Goal: Task Accomplishment & Management: Manage account settings

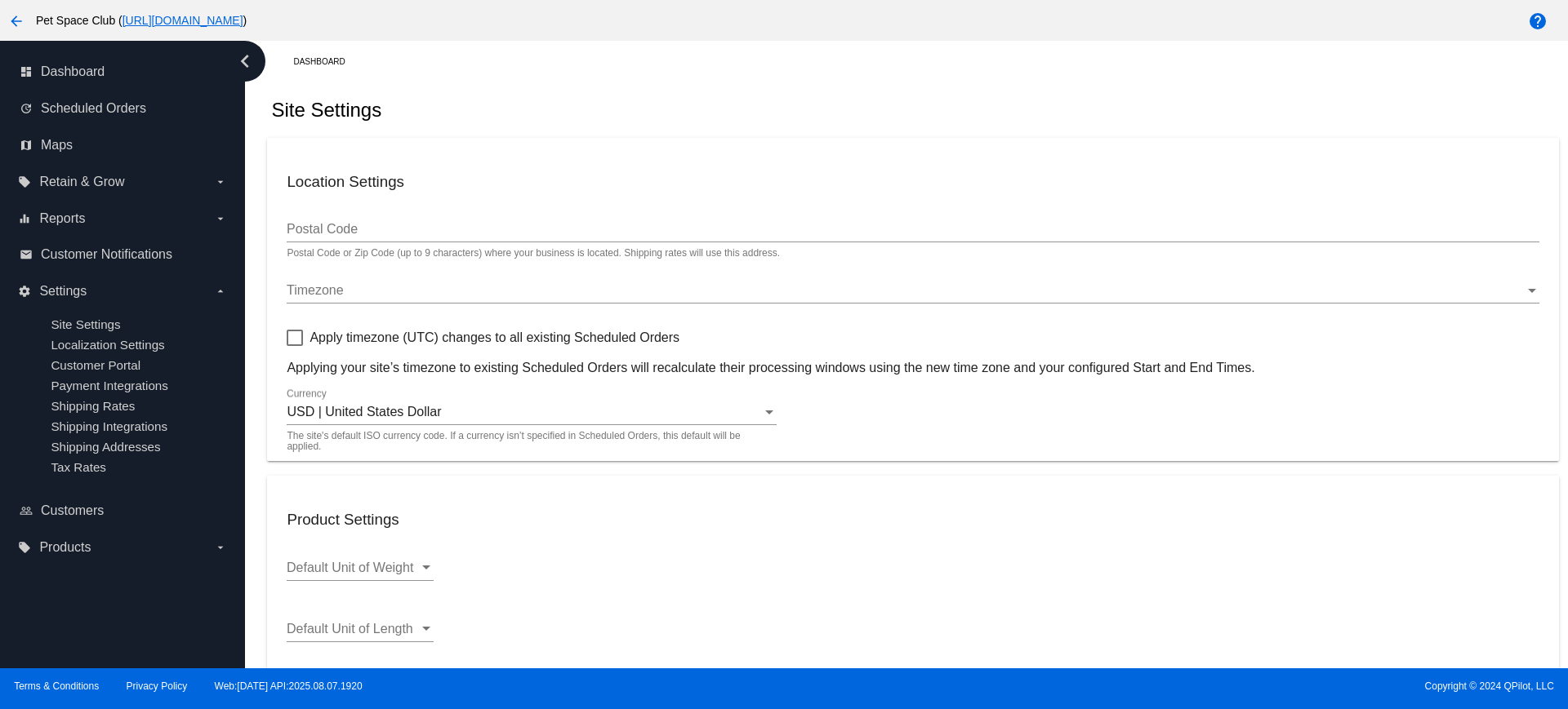
scroll to position [503, 0]
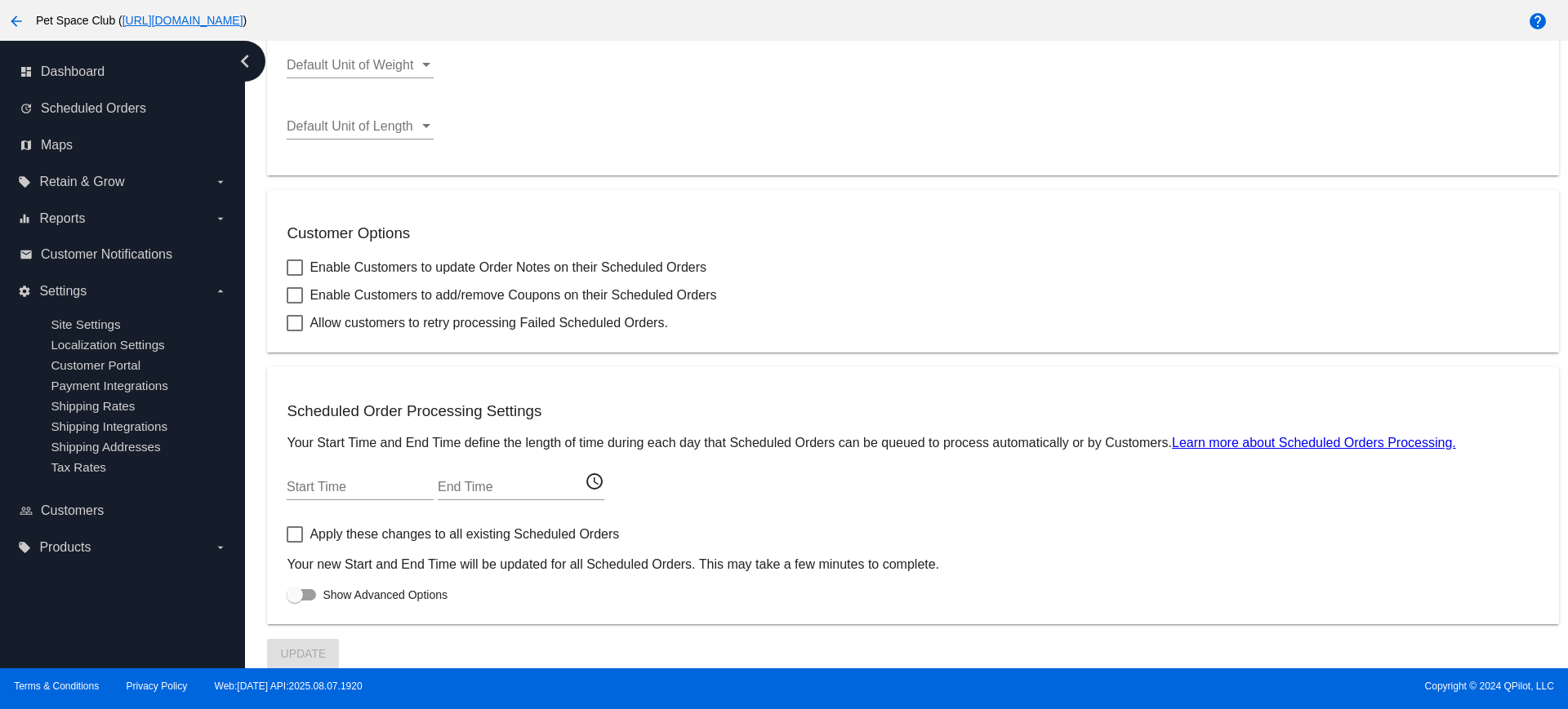
drag, startPoint x: 288, startPoint y: 442, endPoint x: 1168, endPoint y: 436, distance: 880.0
click at [1168, 436] on p "Your Start Time and End Time define the length of time during each day that Sch…" at bounding box center [913, 442] width 1252 height 15
copy p "Your Start Time and End Time define the length of time during each day that Sch…"
drag, startPoint x: 927, startPoint y: 505, endPoint x: 785, endPoint y: 677, distance: 223.0
click at [928, 505] on div "Start Time End Time access_time" at bounding box center [913, 490] width 1252 height 53
